Goal: Task Accomplishment & Management: Manage account settings

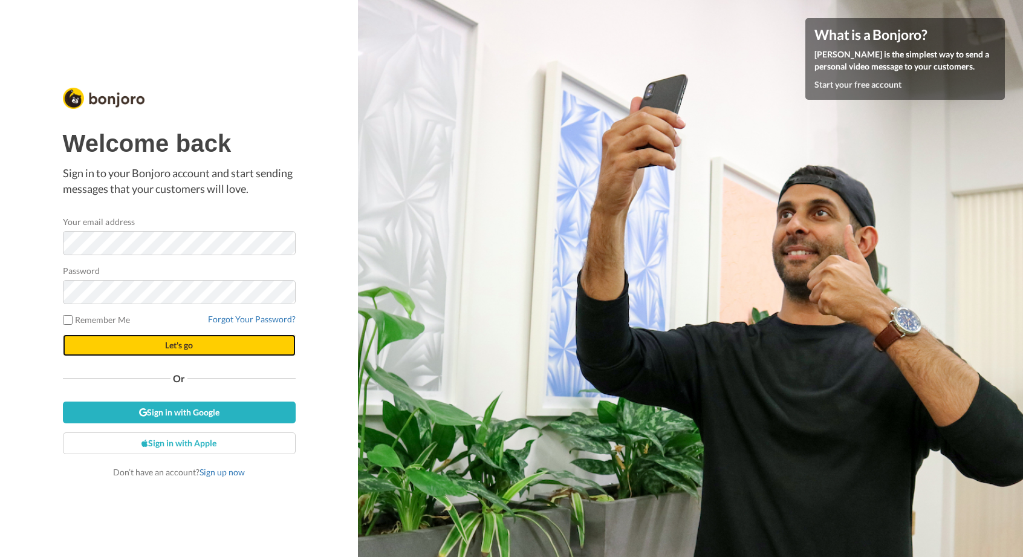
click at [241, 339] on button "Let's go" at bounding box center [179, 345] width 233 height 22
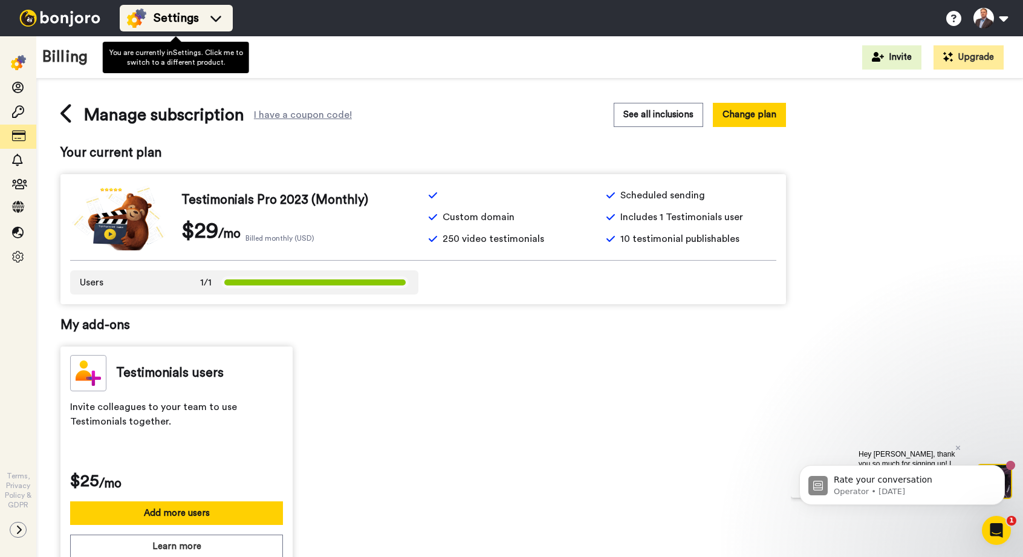
click at [172, 13] on span "Settings" at bounding box center [176, 18] width 45 height 17
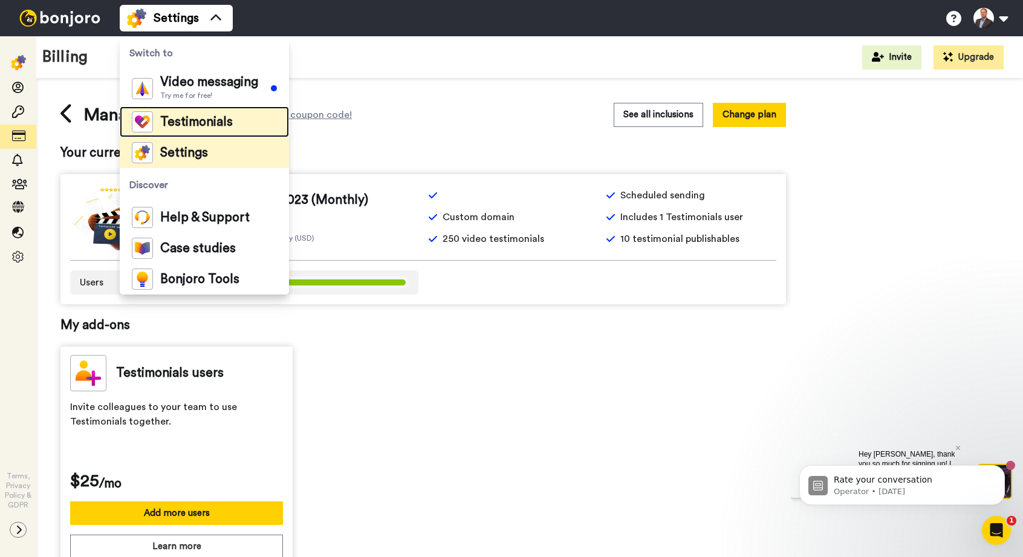
click at [213, 116] on span "Testimonials" at bounding box center [196, 122] width 73 height 12
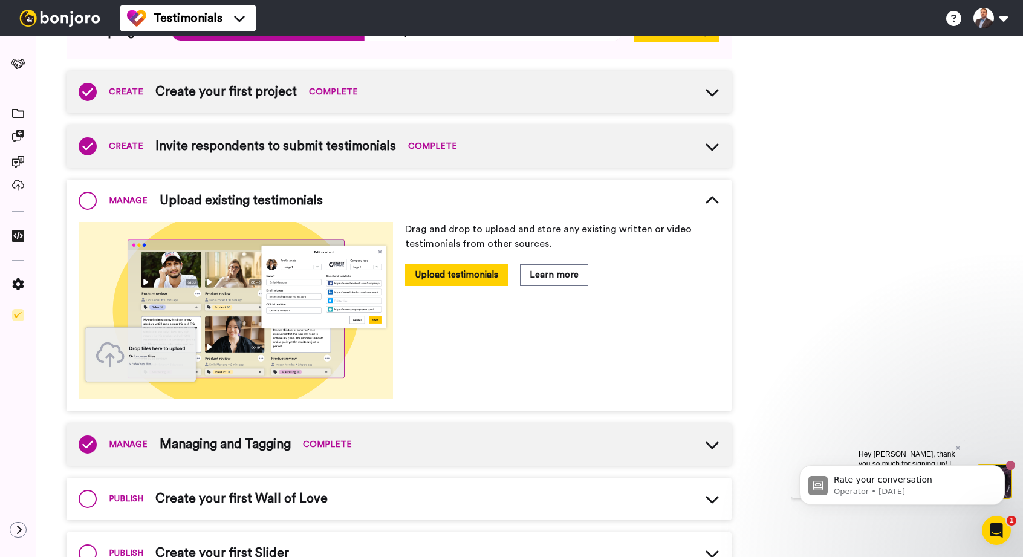
scroll to position [120, 0]
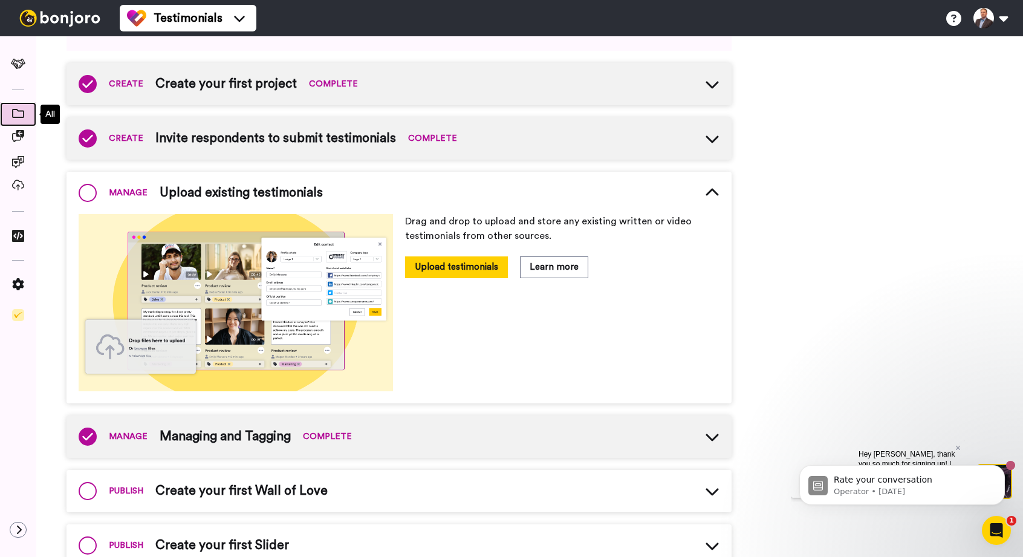
click at [13, 108] on span at bounding box center [18, 114] width 36 height 12
